Goal: Task Accomplishment & Management: Manage account settings

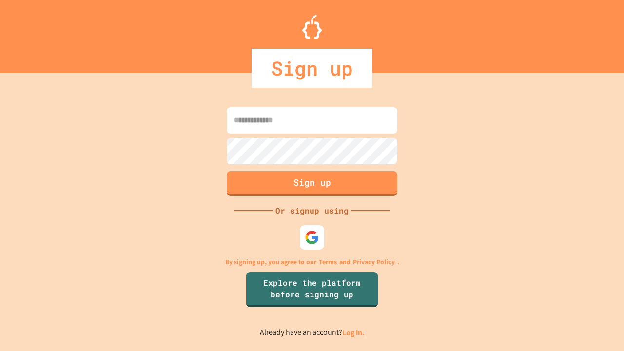
click at [354, 333] on link "Log in." at bounding box center [353, 333] width 22 height 10
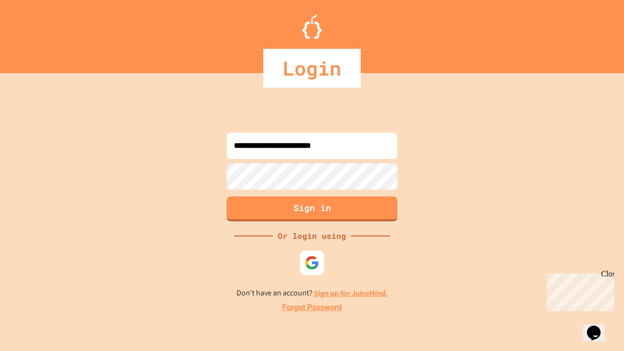
type input "**********"
